Goal: Communication & Community: Answer question/provide support

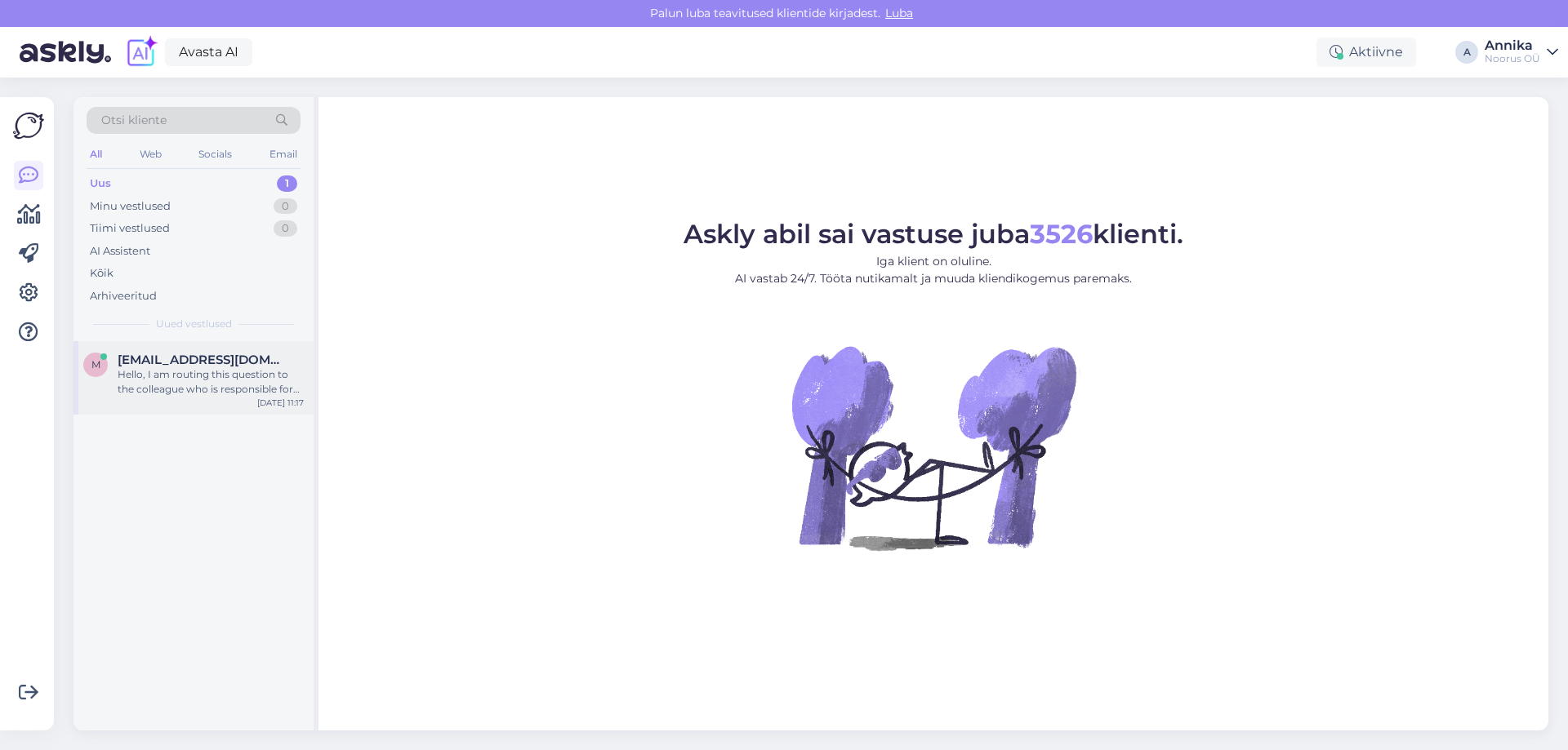
click at [198, 398] on div "m mtaimre@hotmail.com Hello, I am routing this question to the colleague who is…" at bounding box center [194, 378] width 240 height 74
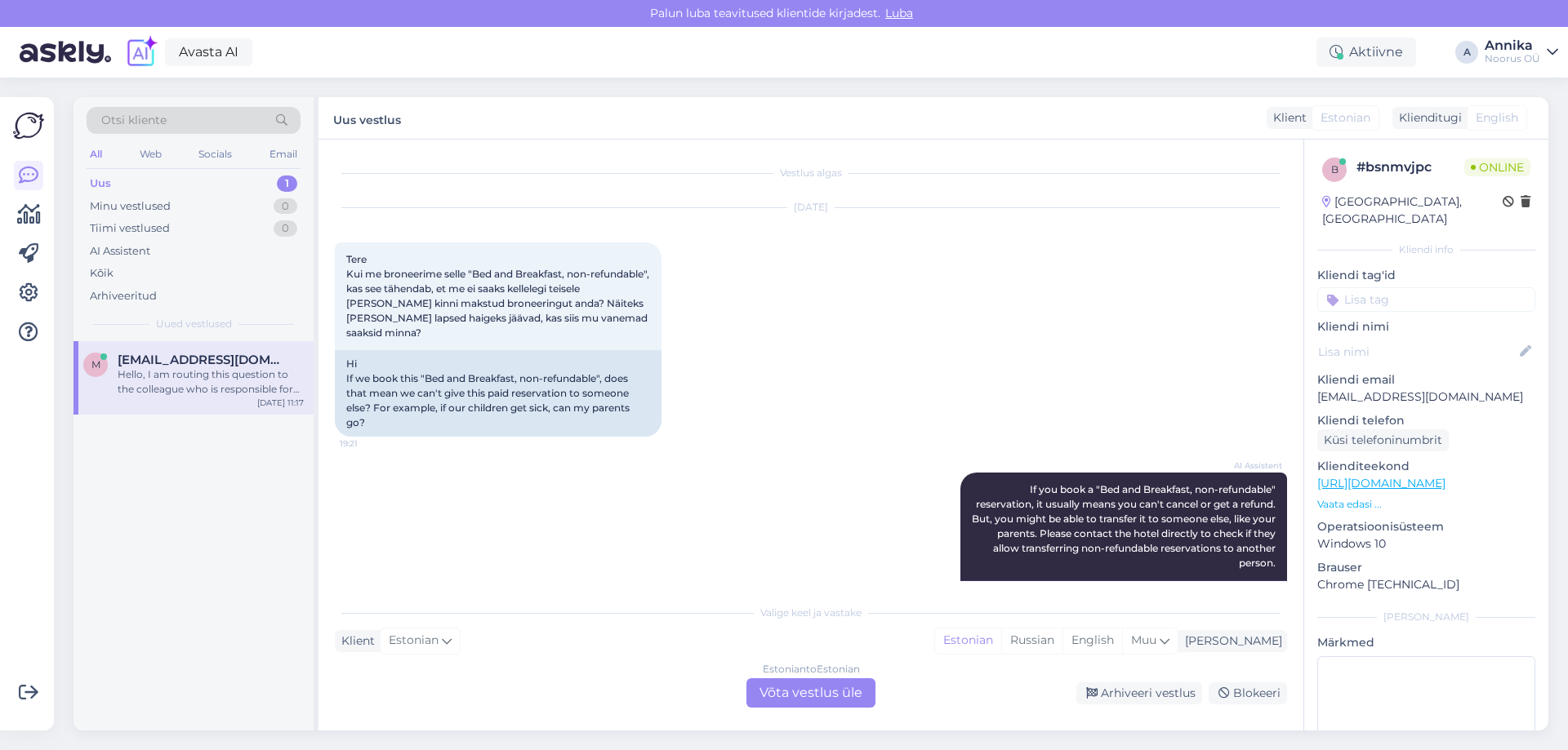
scroll to position [481, 0]
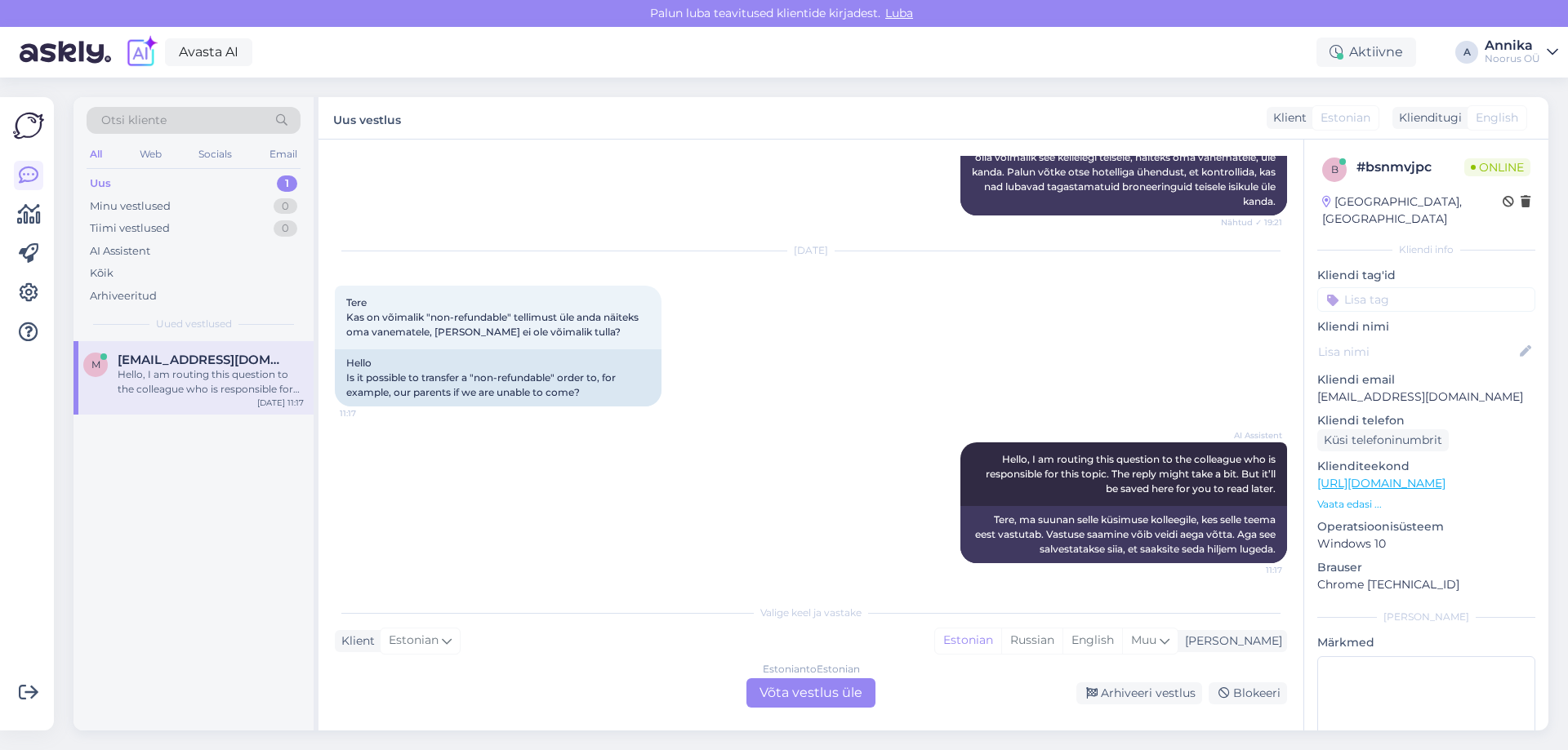
click at [776, 690] on div "Estonian to Estonian Võta vestlus üle" at bounding box center [811, 693] width 129 height 29
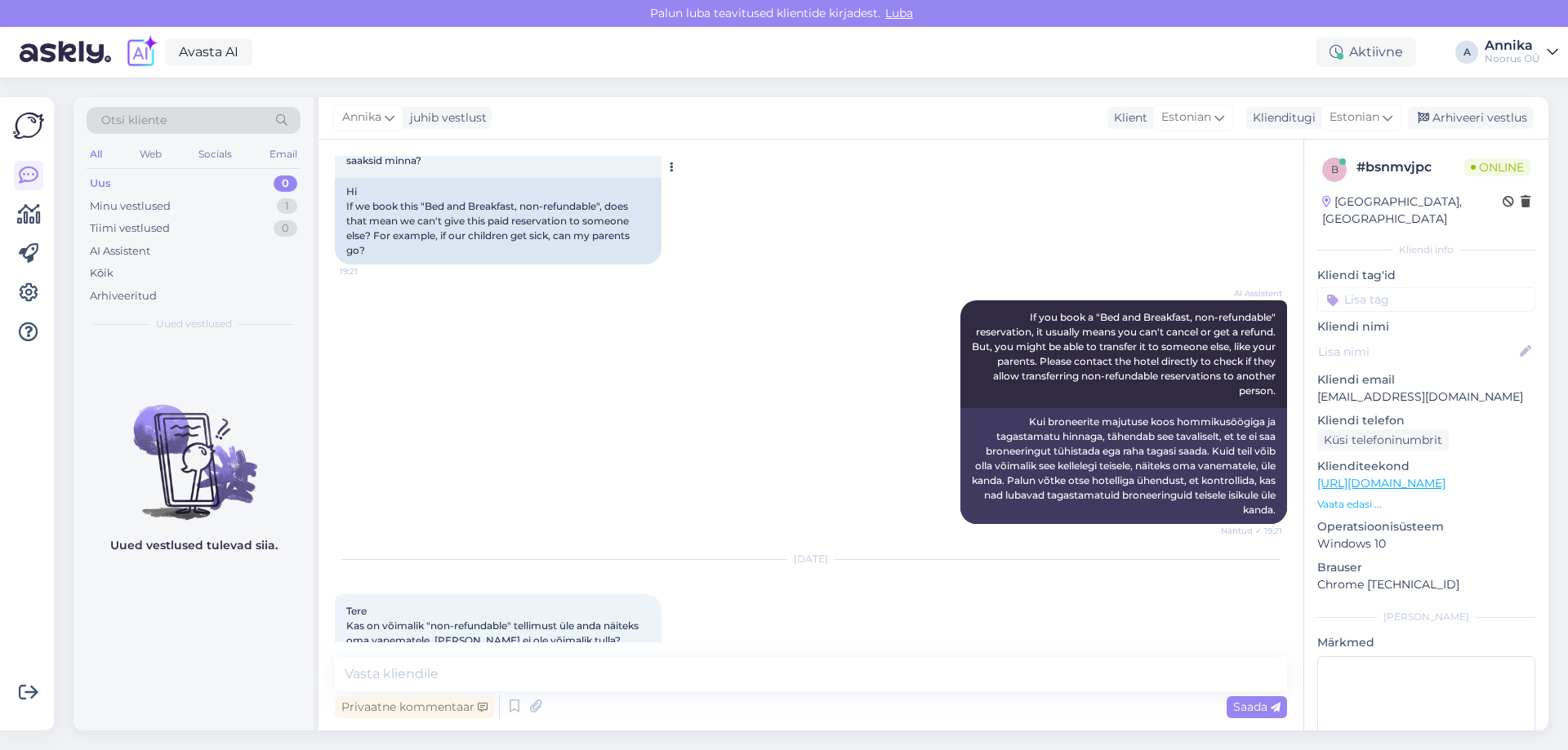
scroll to position [419, 0]
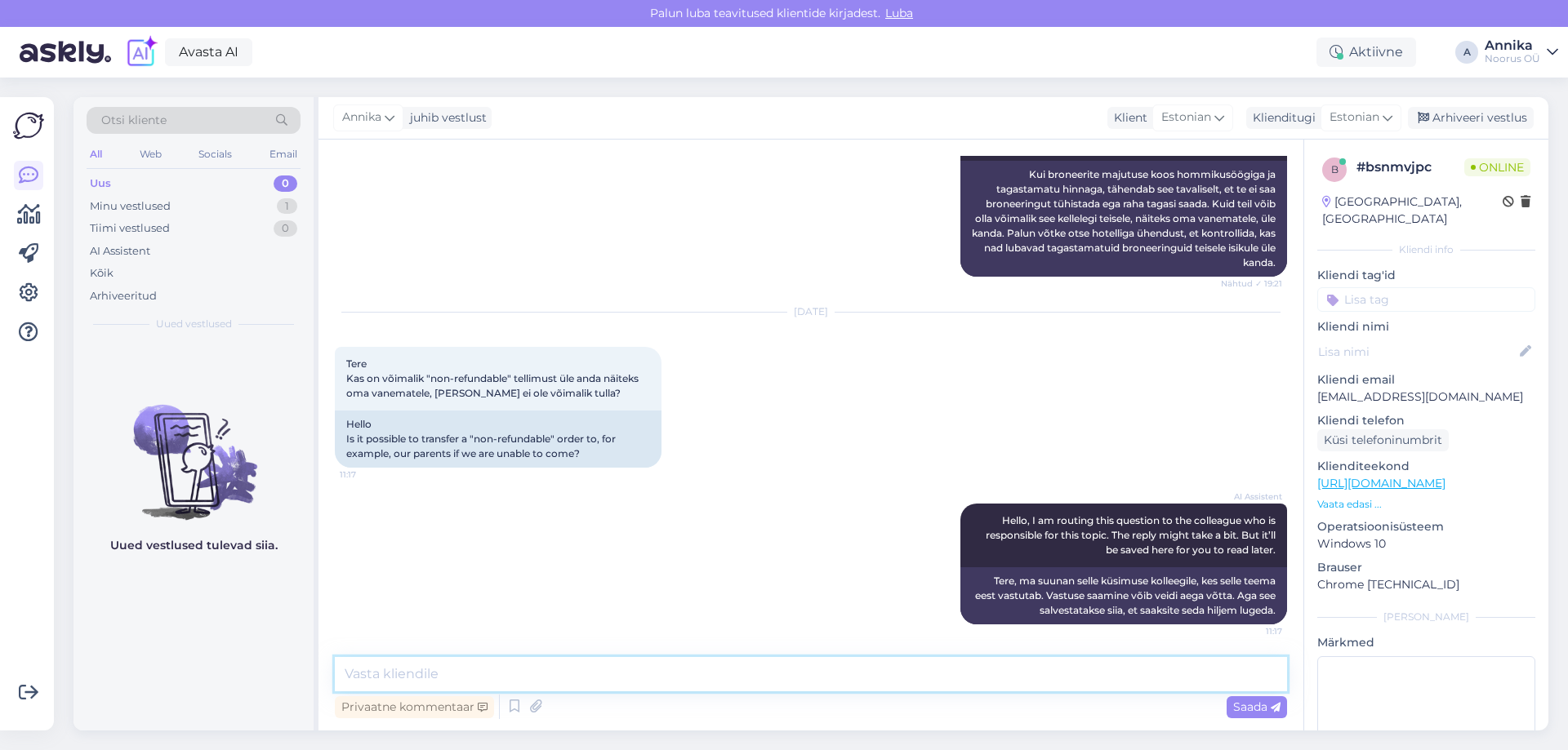
click at [516, 670] on textarea at bounding box center [811, 674] width 953 height 34
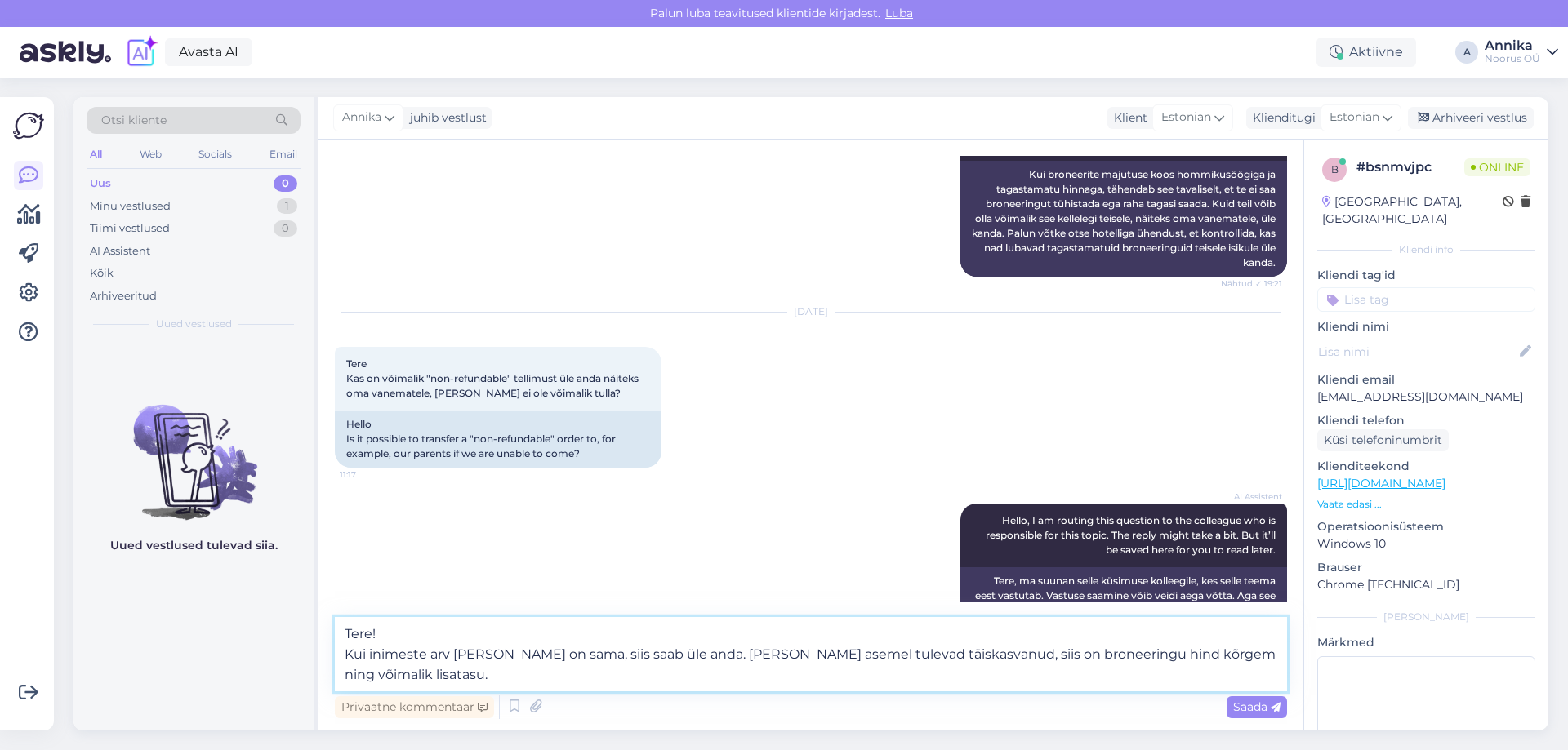
drag, startPoint x: 402, startPoint y: 674, endPoint x: 693, endPoint y: 651, distance: 291.9
click at [693, 651] on textarea "Tere! Kui inimeste arv ja vanus on sama, siis saab üle anda. Kui laste asemel t…" at bounding box center [811, 654] width 953 height 75
click at [733, 669] on textarea "Tere! Kui inimeste arv ja vanus on sama, siis saab üle anda. Kui laste asemel t…" at bounding box center [811, 654] width 953 height 75
drag, startPoint x: 924, startPoint y: 633, endPoint x: 883, endPoint y: 661, distance: 49.6
click at [924, 633] on textarea "Tere! Kui inimeste arv ja vanus on sama, siis saab üle anda. Kui laste asemel t…" at bounding box center [811, 654] width 953 height 75
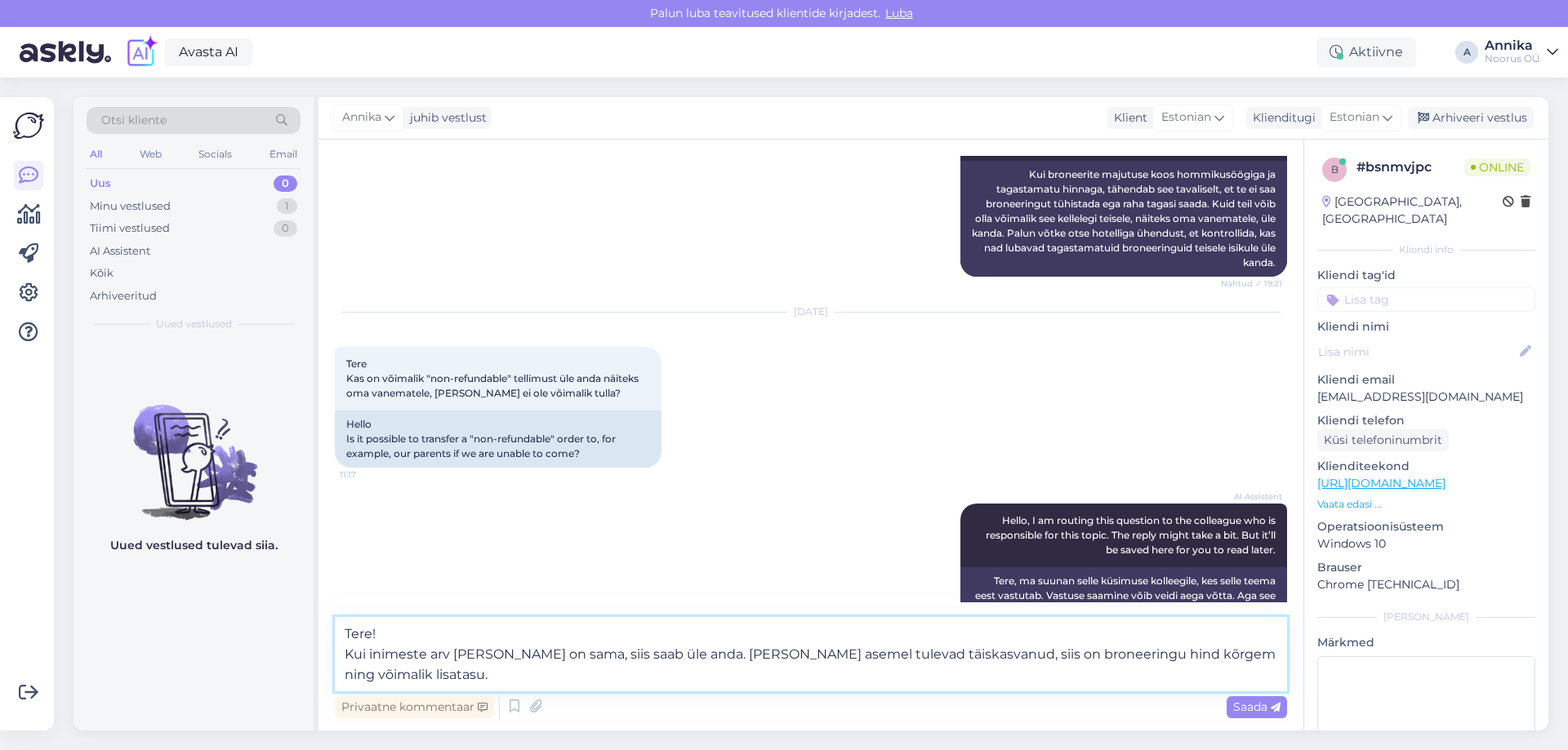
drag, startPoint x: 691, startPoint y: 655, endPoint x: 757, endPoint y: 685, distance: 72.5
click at [757, 685] on textarea "Tere! Kui inimeste arv ja vanus on sama, siis saab üle anda. Kui laste asemel t…" at bounding box center [811, 654] width 953 height 75
paste textarea "majutuvad täiskasvanud, võib broneeringu hind suureneda ning lisanduda lisatasu"
type textarea "Tere! Kui inimeste arv ja vanus on sama, siis saab üle anda. Kui laste asemel m…"
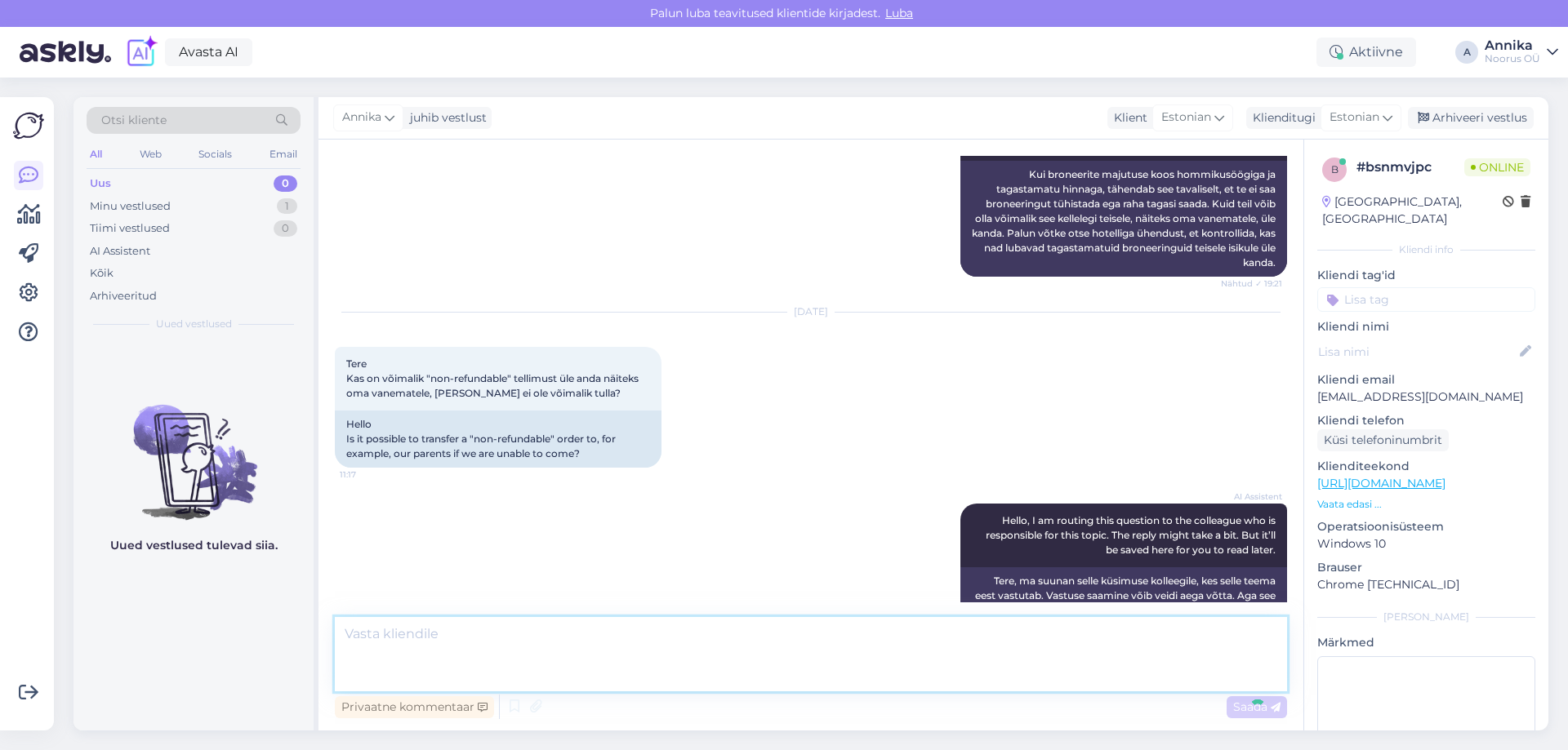
scroll to position [534, 0]
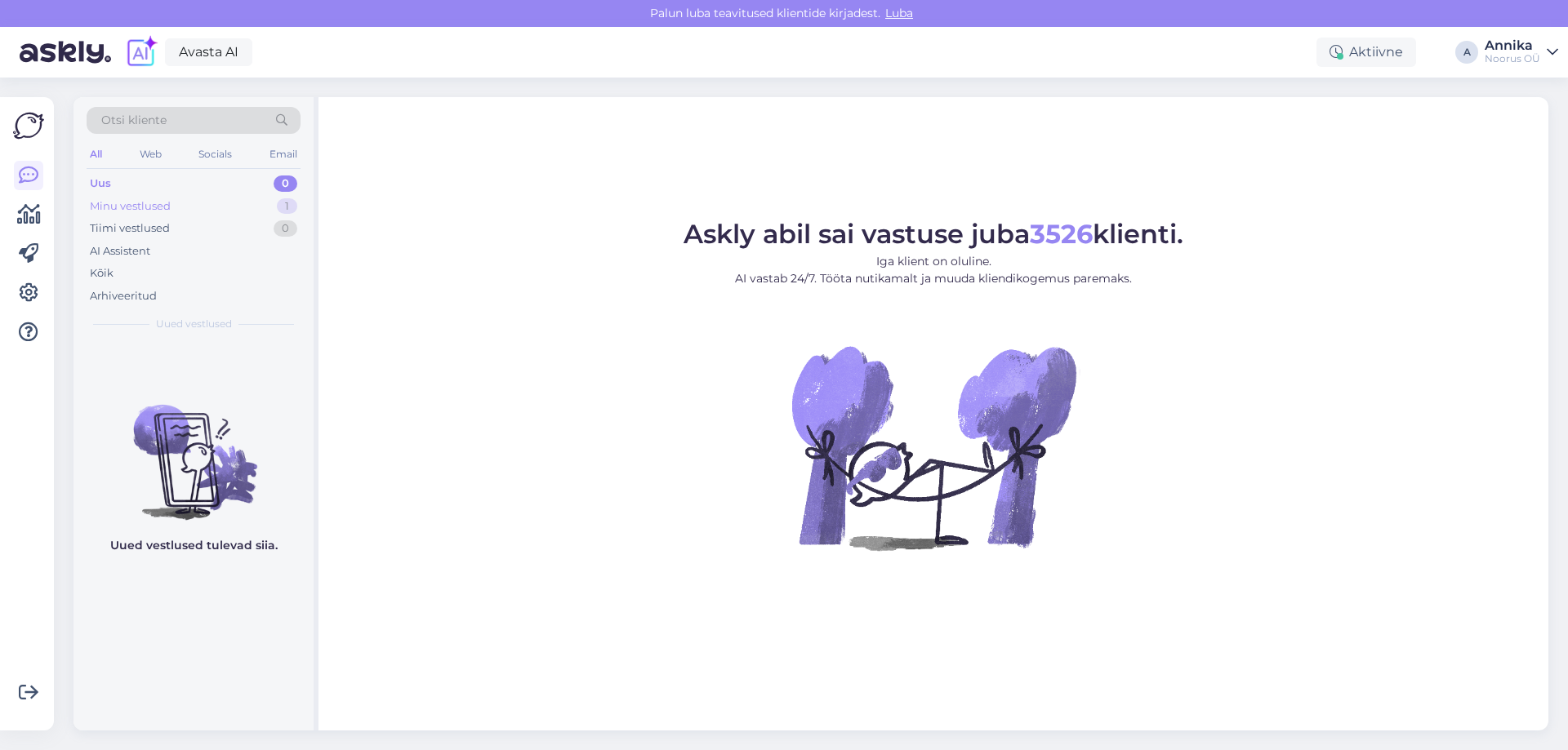
click at [205, 202] on div "Minu vestlused 1" at bounding box center [193, 206] width 214 height 23
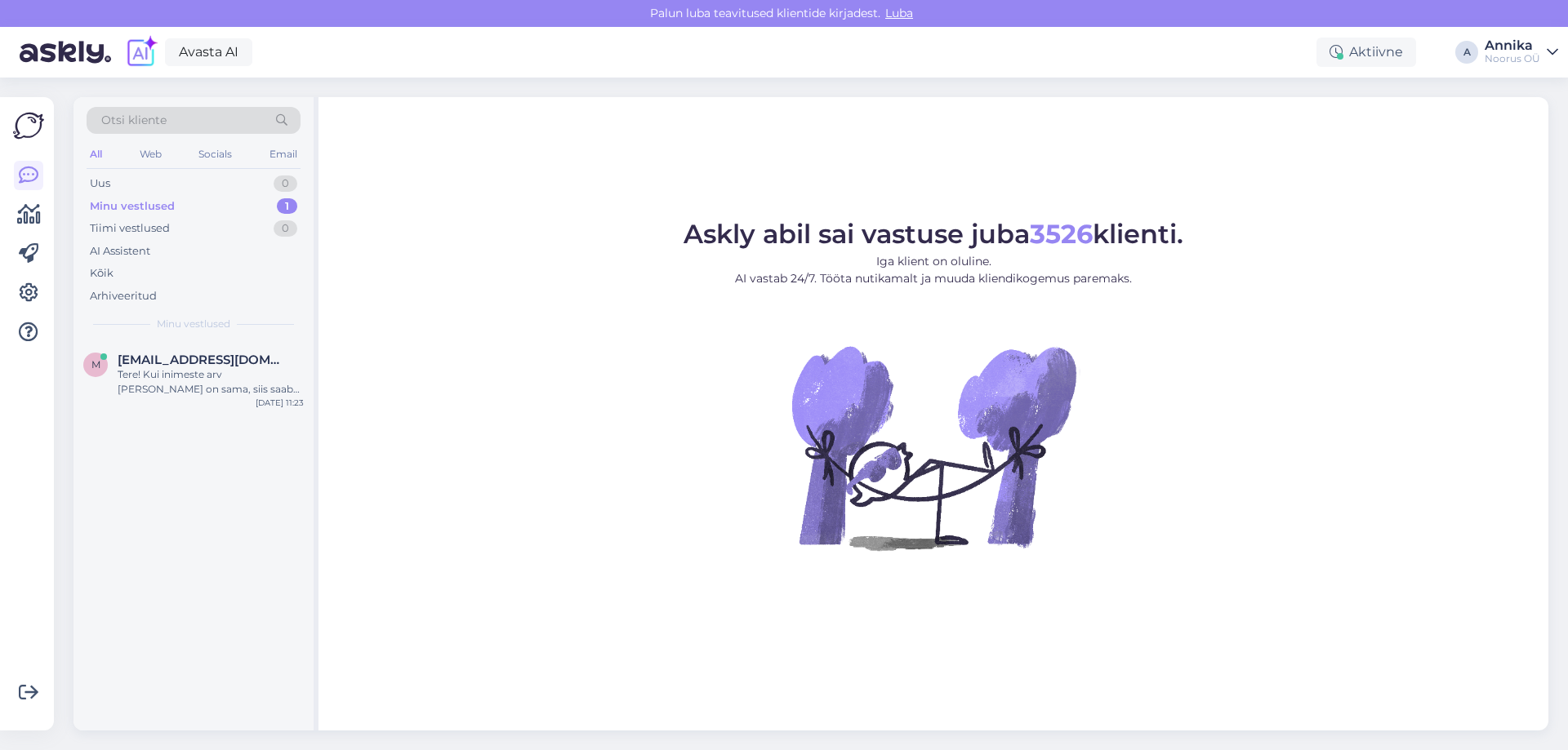
drag, startPoint x: 175, startPoint y: 374, endPoint x: 181, endPoint y: 338, distance: 36.5
click at [176, 372] on div "Tere! Kui inimeste arv [PERSON_NAME] on sama, siis saab üle anda. [PERSON_NAME]…" at bounding box center [211, 382] width 186 height 29
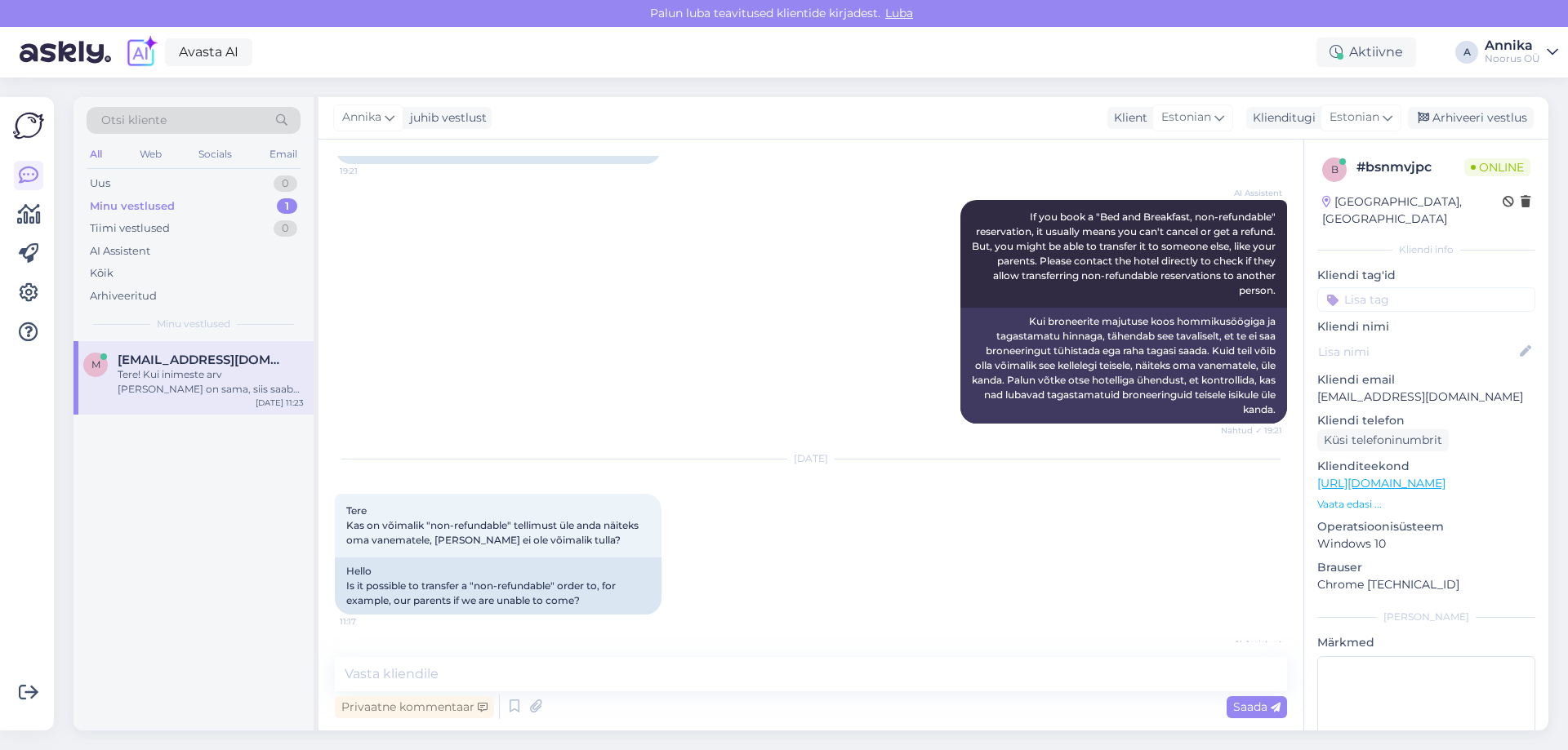
scroll to position [268, 0]
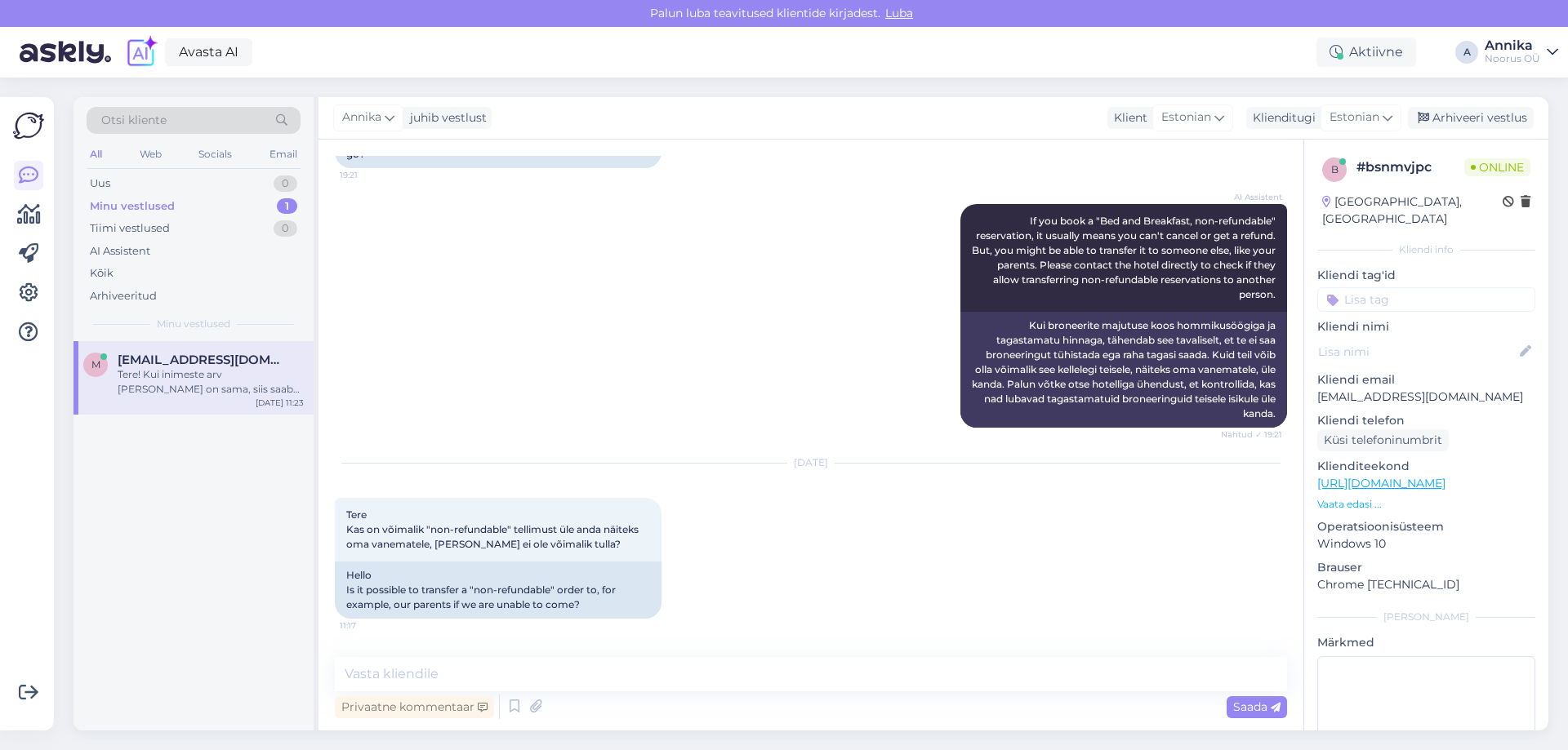
click at [1471, 104] on div "[PERSON_NAME] vestlust Klient [DEMOGRAPHIC_DATA] Klienditugi Estonian Arhiveeri…" at bounding box center [934, 118] width 1231 height 43
click at [1471, 108] on div "Arhiveeri vestlus" at bounding box center [1471, 117] width 126 height 22
